Goal: Information Seeking & Learning: Learn about a topic

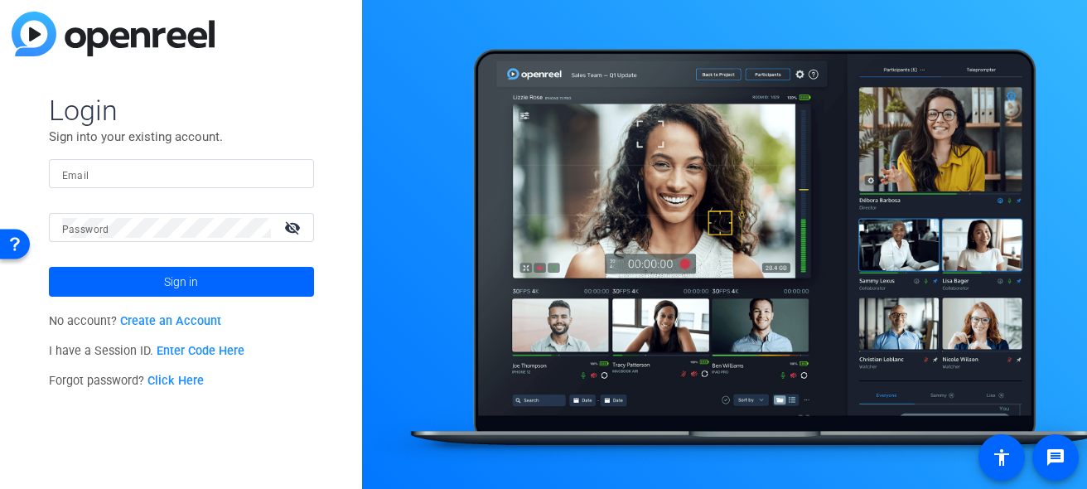
click at [115, 177] on input "Email" at bounding box center [181, 174] width 239 height 20
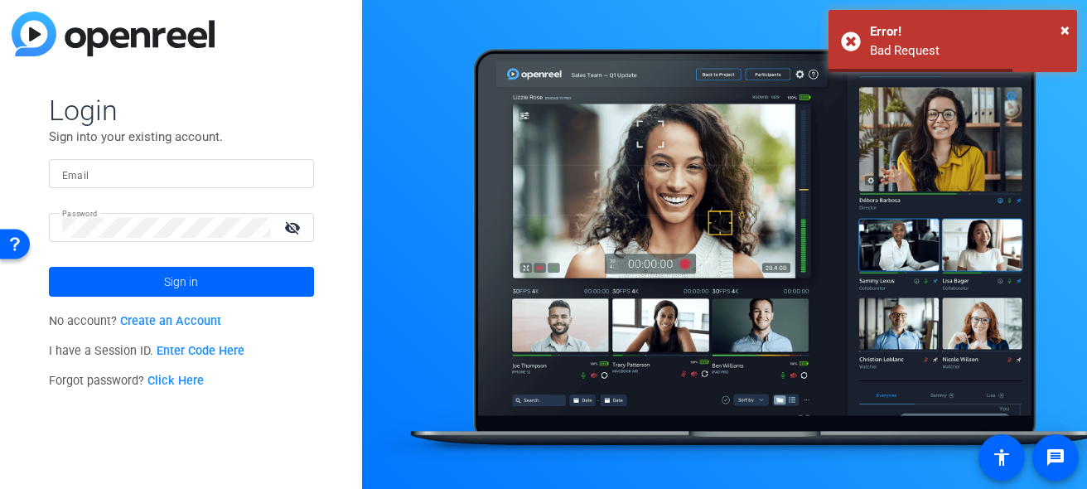
click at [103, 178] on input "Email" at bounding box center [181, 174] width 239 height 20
click at [115, 177] on input "Email" at bounding box center [181, 174] width 239 height 20
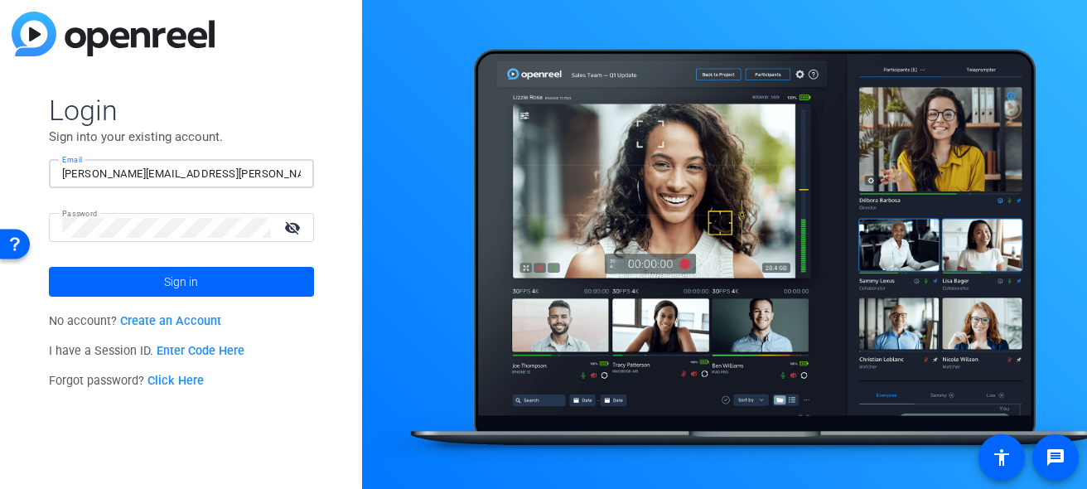
type input "[PERSON_NAME][EMAIL_ADDRESS][PERSON_NAME][DOMAIN_NAME]"
click at [49, 267] on button "Sign in" at bounding box center [181, 282] width 265 height 30
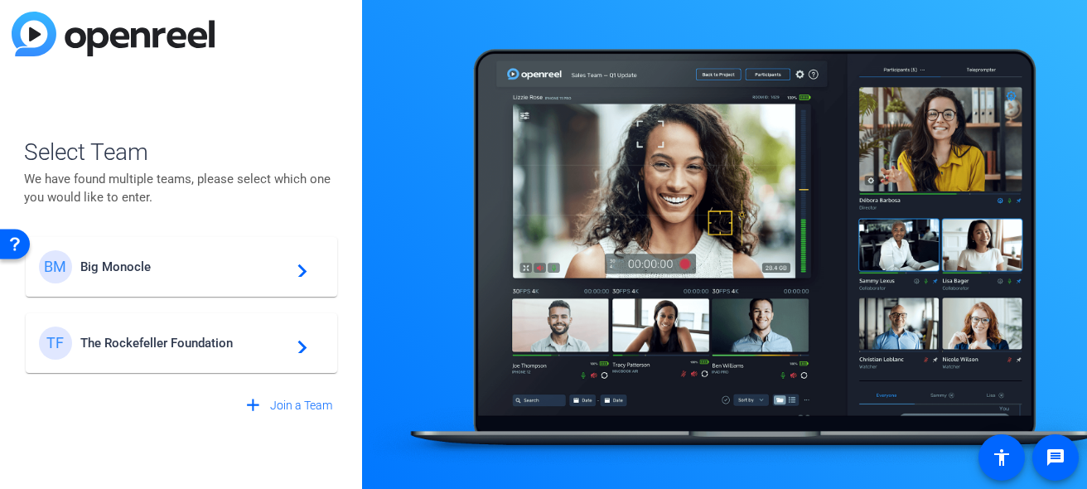
click at [131, 335] on div "TF The Rockefeller Foundation navigate_next" at bounding box center [181, 343] width 285 height 33
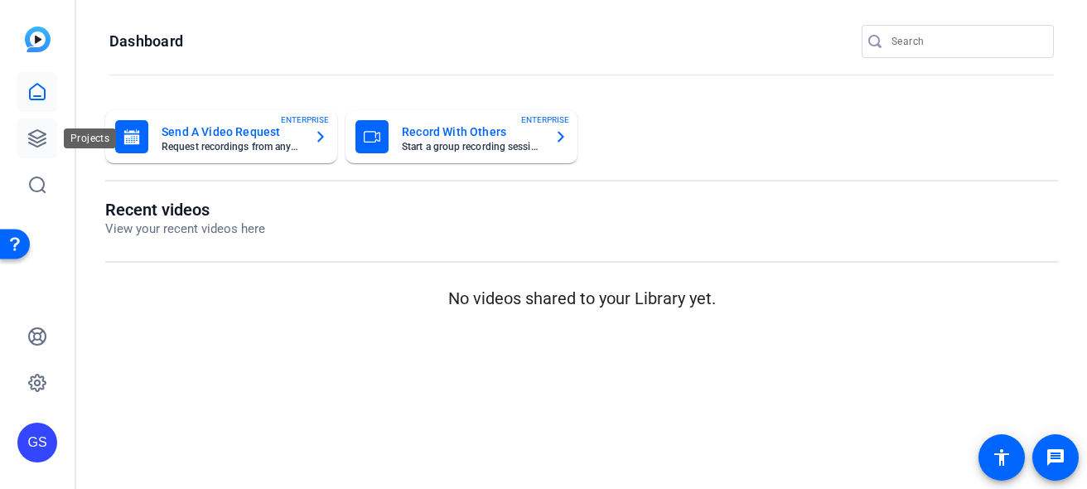
click at [31, 130] on icon at bounding box center [37, 138] width 20 height 20
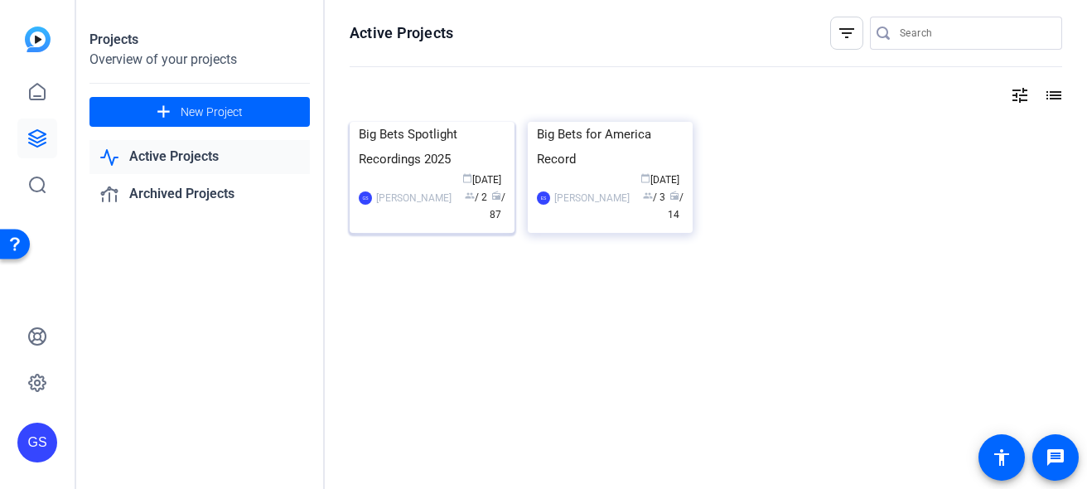
click at [409, 172] on div "Big Bets Spotlight Recordings 2025" at bounding box center [432, 147] width 147 height 50
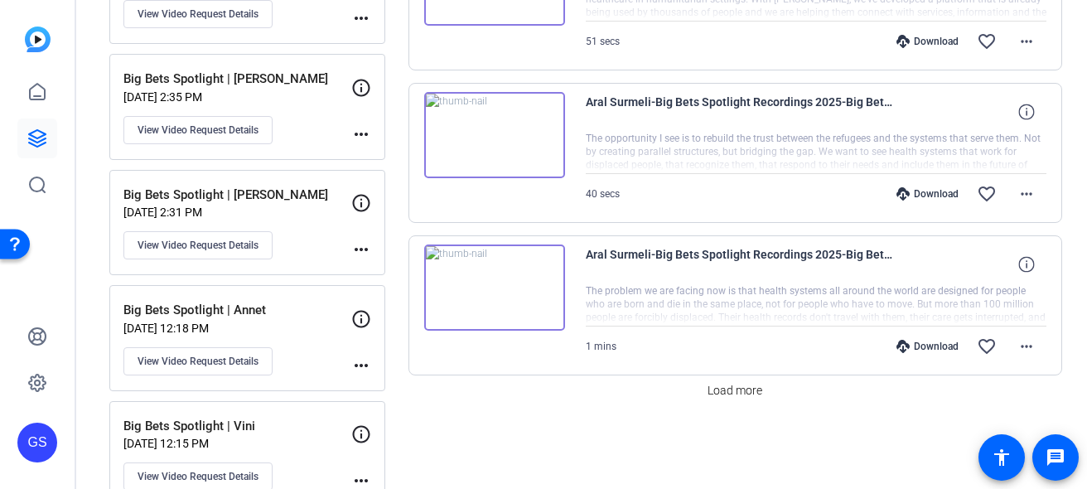
scroll to position [1375, 0]
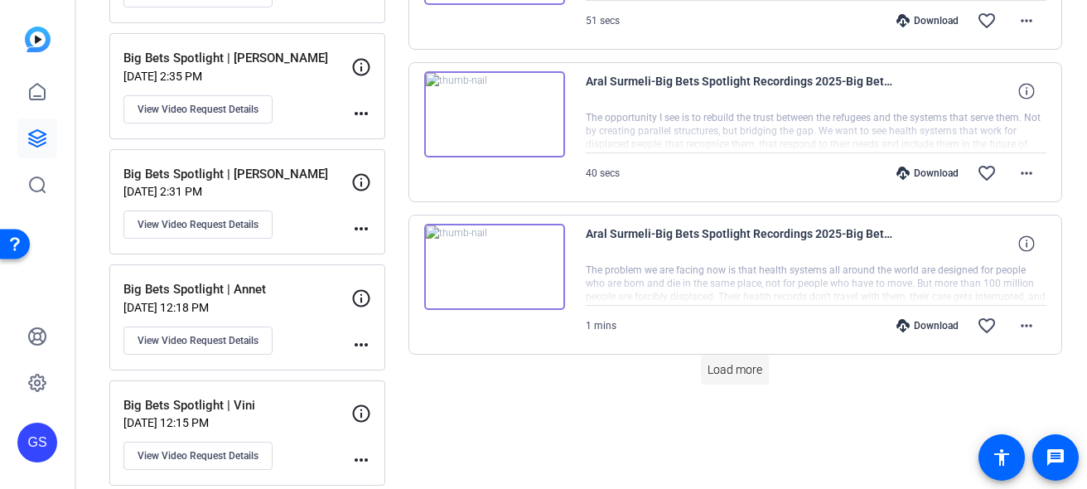
click at [734, 377] on span "Load more" at bounding box center [735, 369] width 55 height 17
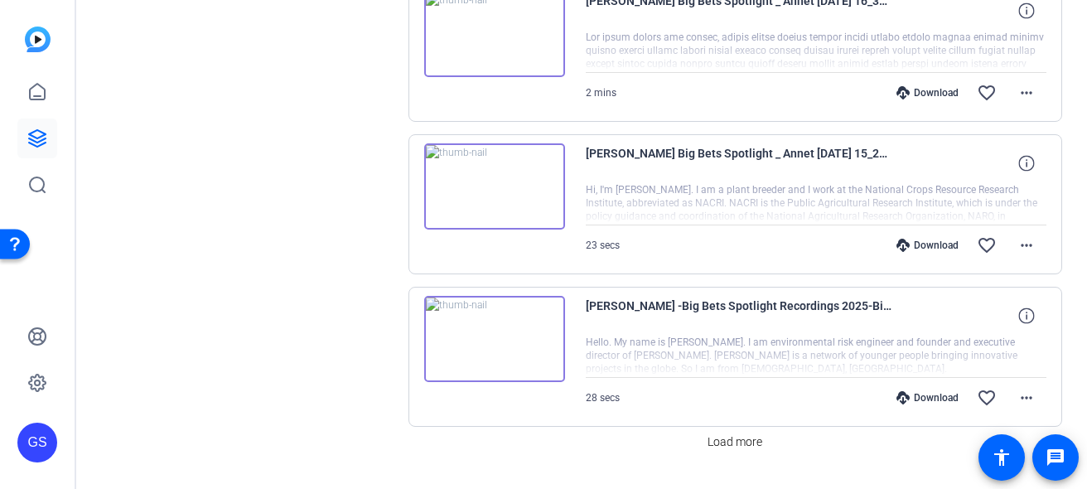
scroll to position [2831, 0]
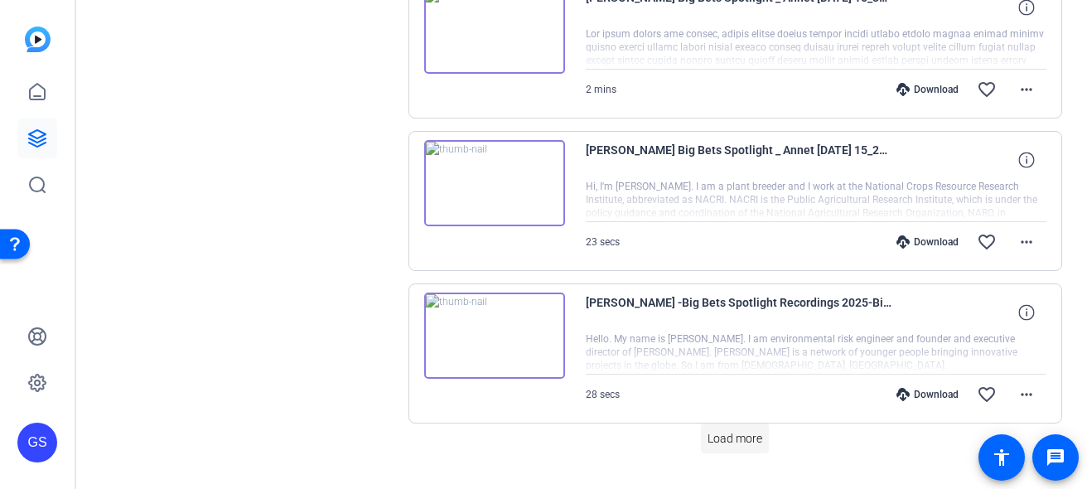
click at [738, 438] on span "Load more" at bounding box center [735, 438] width 55 height 17
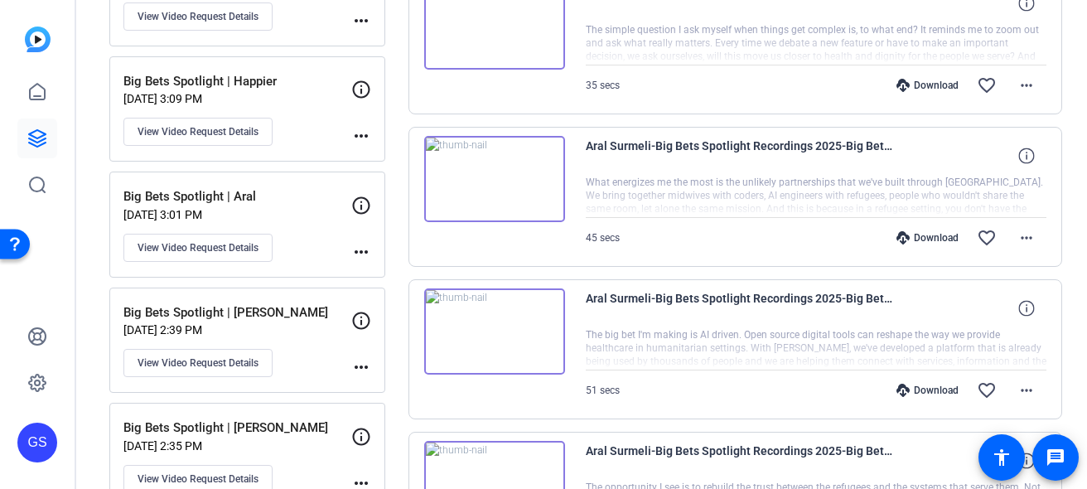
scroll to position [998, 0]
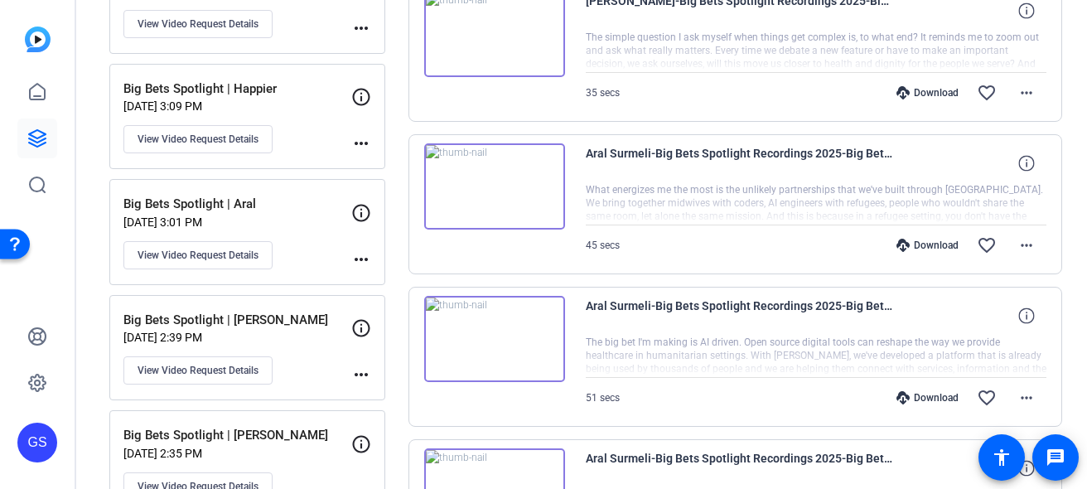
click at [298, 317] on p "Big Bets Spotlight | [PERSON_NAME]" at bounding box center [237, 320] width 228 height 19
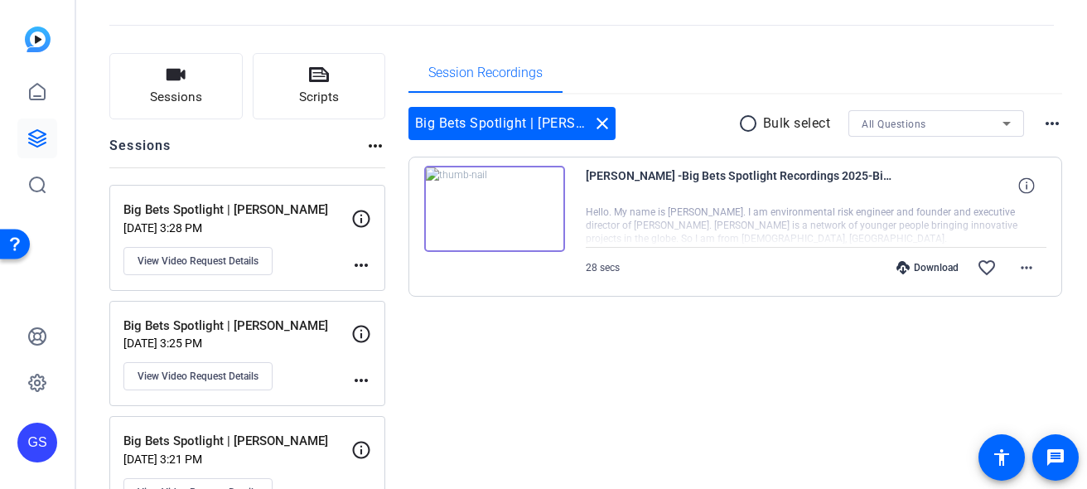
scroll to position [0, 0]
